Goal: Find specific page/section: Find specific page/section

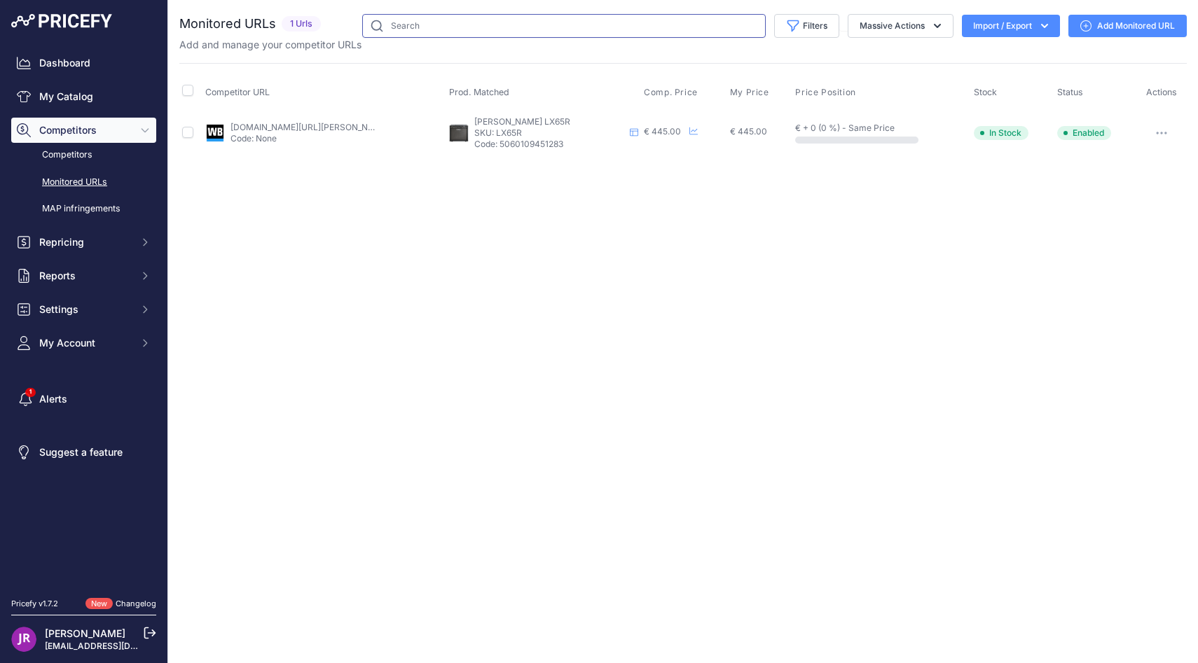
click at [414, 22] on input "text" at bounding box center [564, 26] width 404 height 24
click at [60, 100] on link "My Catalog" at bounding box center [83, 96] width 145 height 25
click at [414, 30] on input "text" at bounding box center [564, 26] width 404 height 24
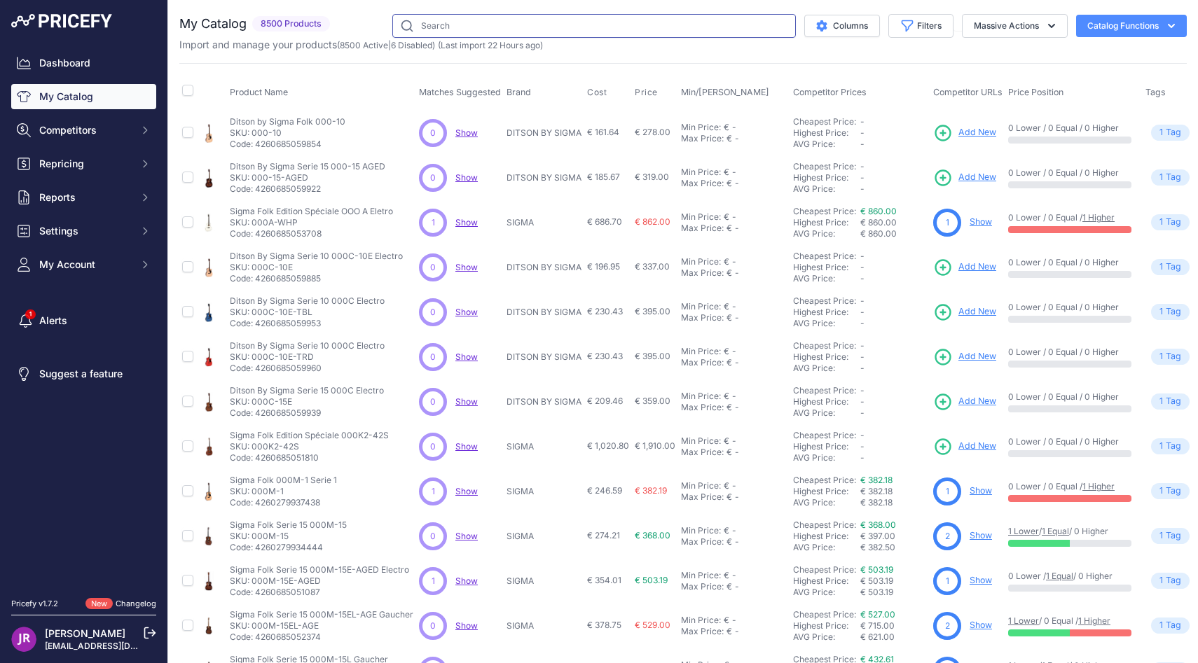
click at [447, 27] on input "text" at bounding box center [594, 26] width 404 height 24
paste input "RGE1CTABL"
type input "RGE1CTABL"
